Goal: Information Seeking & Learning: Learn about a topic

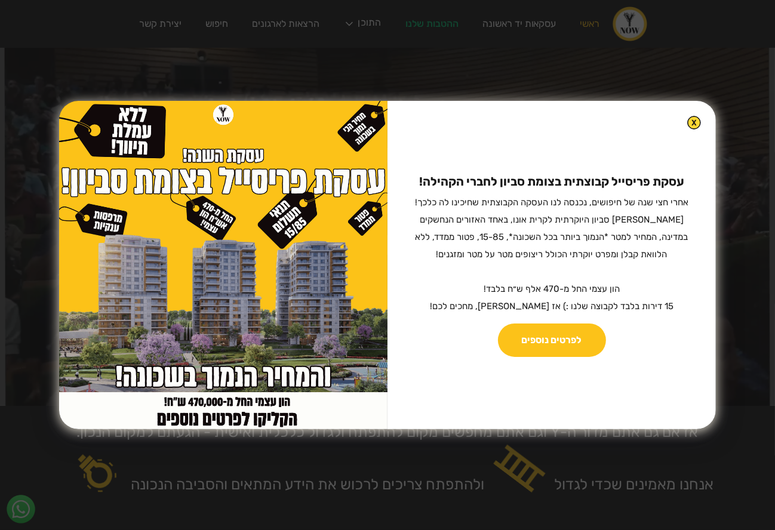
click at [687, 119] on img at bounding box center [694, 123] width 14 height 14
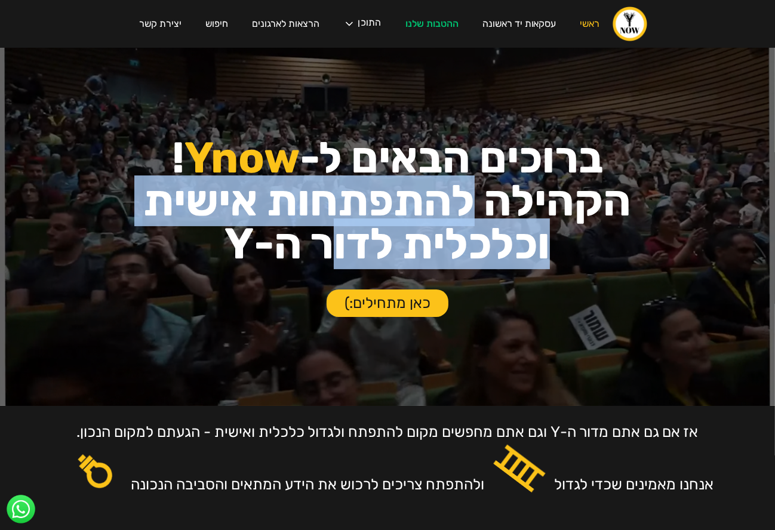
drag, startPoint x: 473, startPoint y: 195, endPoint x: 328, endPoint y: 262, distance: 159.7
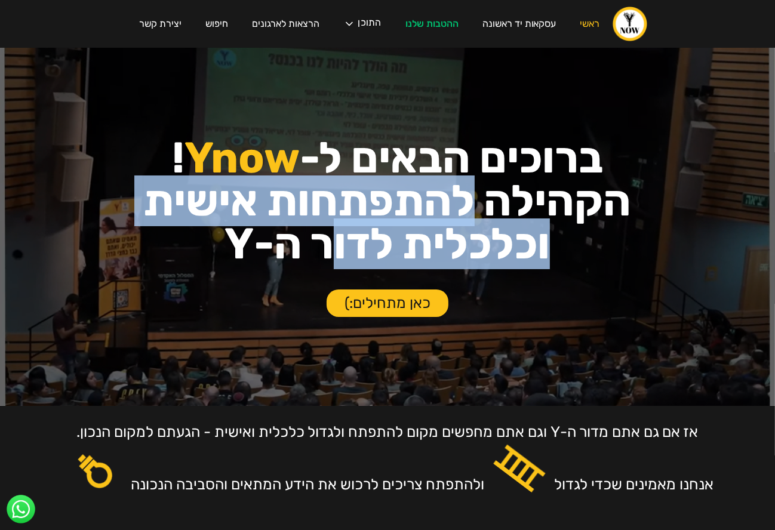
click at [328, 262] on h1 "ברוכים הבאים ל- Ynow ! הקהילה להתפתחות אישית וכלכלית לדור ה-Y" at bounding box center [388, 201] width 620 height 129
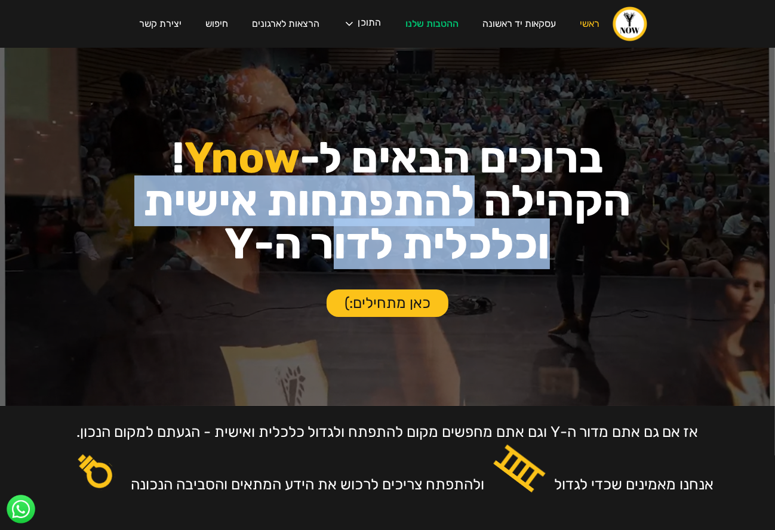
click at [328, 262] on h1 "ברוכים הבאים ל- Ynow ! הקהילה להתפתחות אישית וכלכלית לדור ה-Y" at bounding box center [388, 201] width 620 height 129
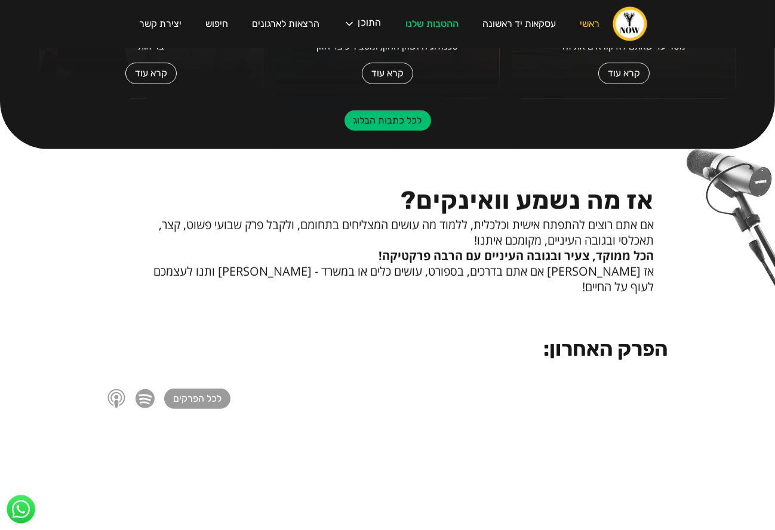
scroll to position [795, 0]
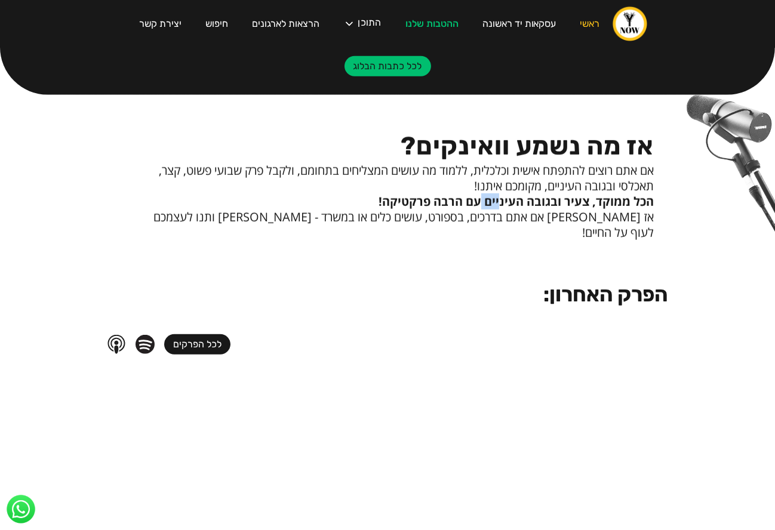
click at [482, 202] on strong "הכל ממוקד, צעיר ובגובה העיניים עם הרבה פרקטיקה!" at bounding box center [515, 201] width 275 height 16
click at [512, 189] on p "אם אתם רוצים להתפתח אישית וכלכלית, ללמוד מה עושים המצליחים בתחומם, ולקבל פרק שב…" at bounding box center [396, 178] width 513 height 31
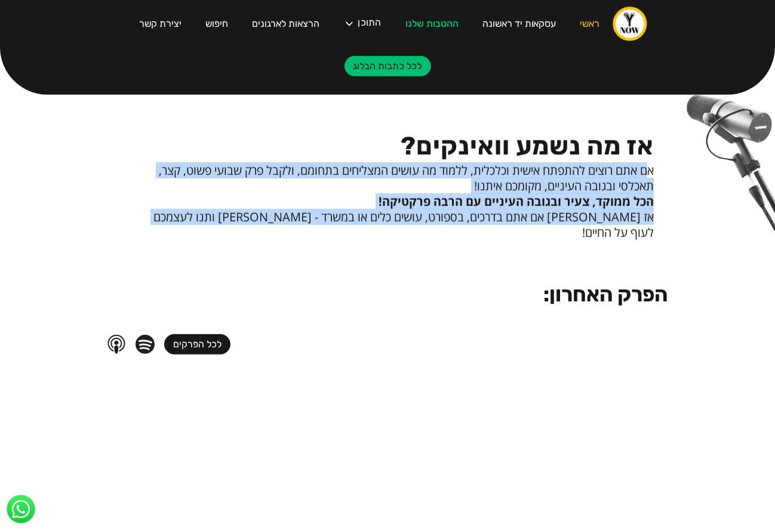
drag, startPoint x: 649, startPoint y: 178, endPoint x: 480, endPoint y: 227, distance: 175.9
click at [480, 227] on div "אז מה נשמע וואינקים? אם אתם רוצים להתפתח אישית וכלכלית, ללמוד מה עושים המצליחים…" at bounding box center [397, 182] width 542 height 146
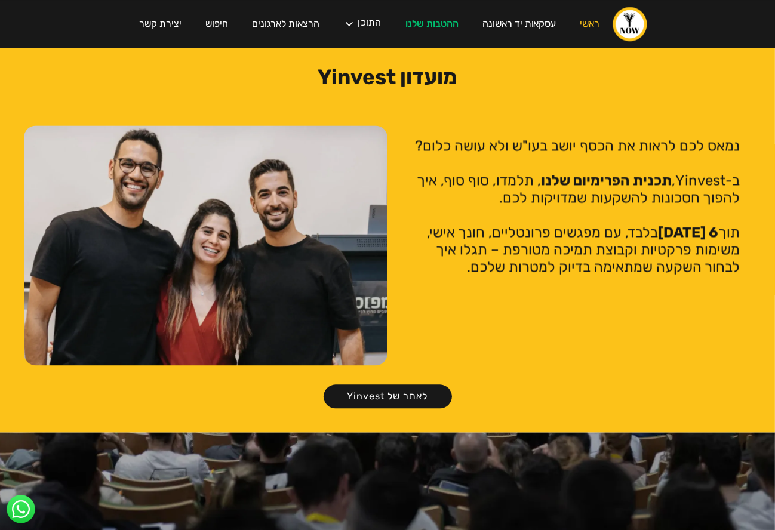
scroll to position [1771, 0]
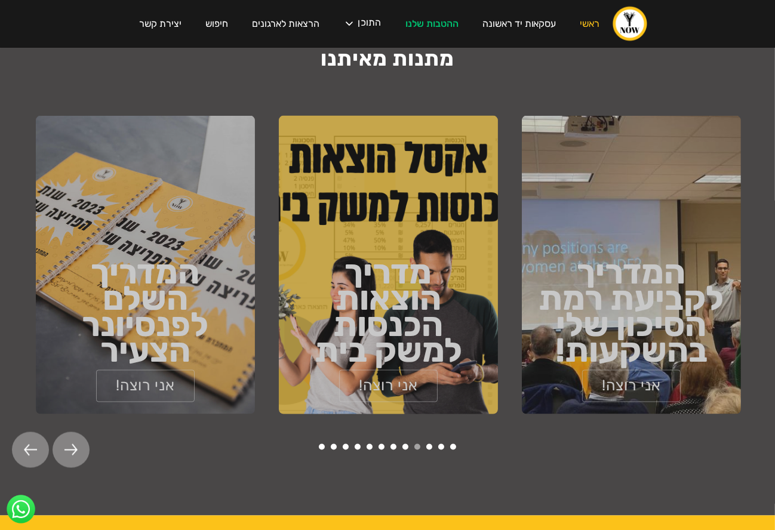
click at [404, 444] on button "8" at bounding box center [405, 447] width 6 height 6
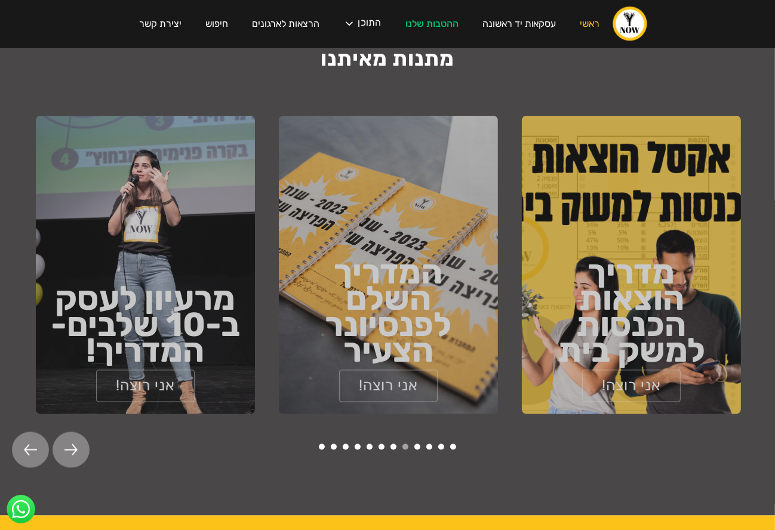
click at [390, 444] on button "7" at bounding box center [393, 447] width 6 height 6
click at [370, 444] on button "5" at bounding box center [370, 447] width 6 height 6
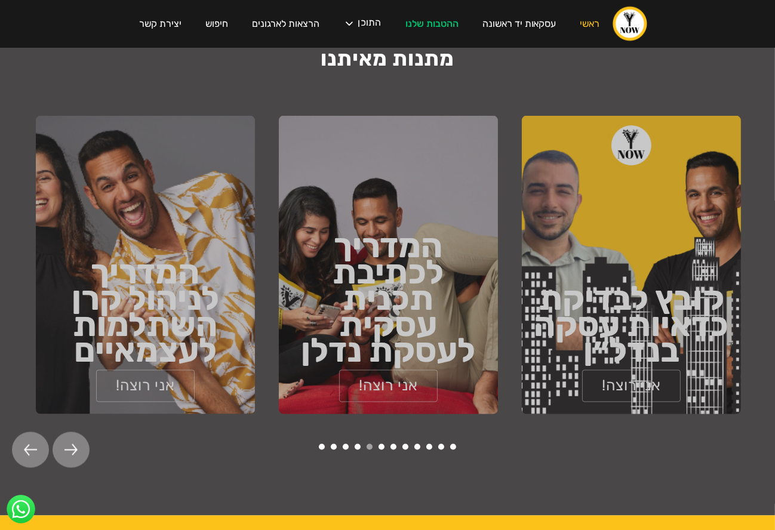
click at [331, 444] on button "2" at bounding box center [334, 447] width 6 height 6
